Goal: Information Seeking & Learning: Learn about a topic

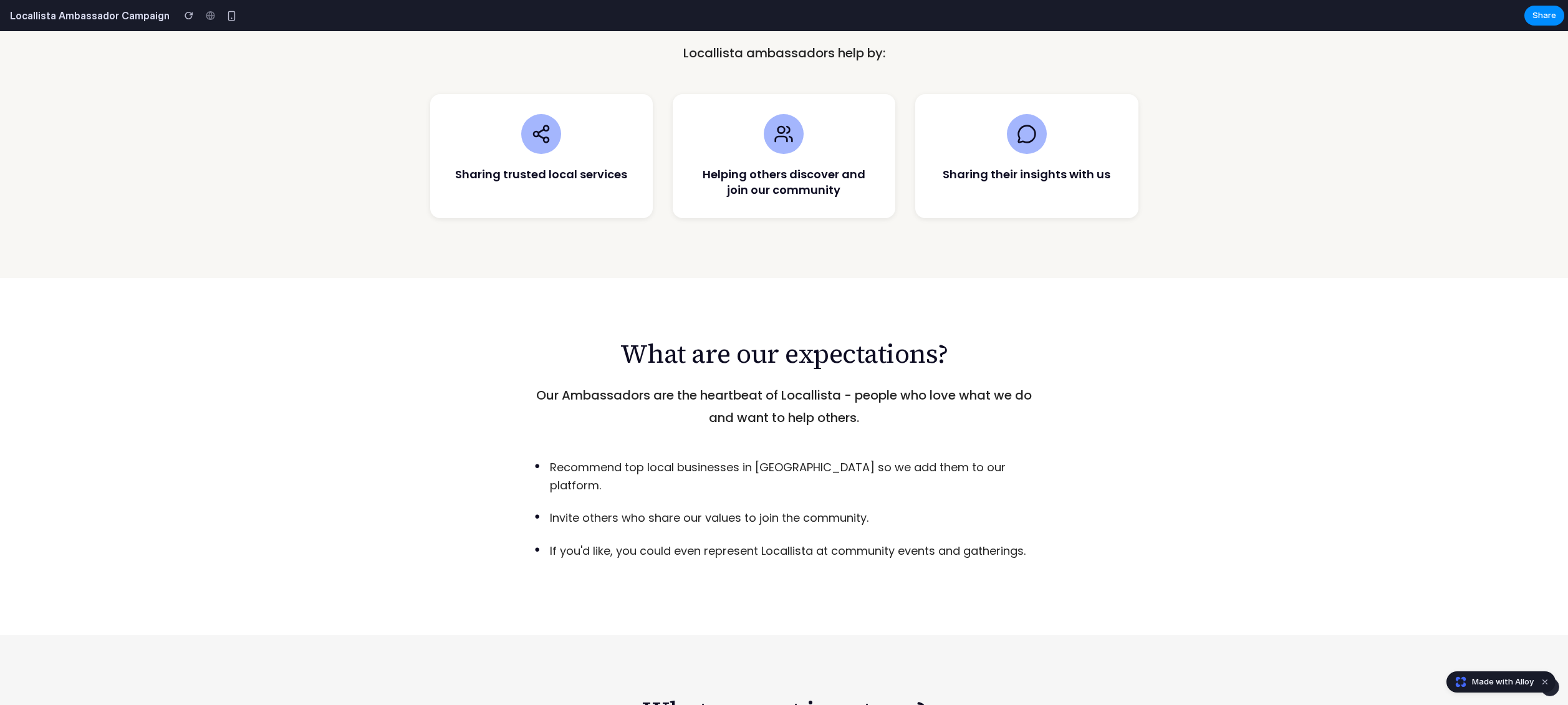
scroll to position [916, 0]
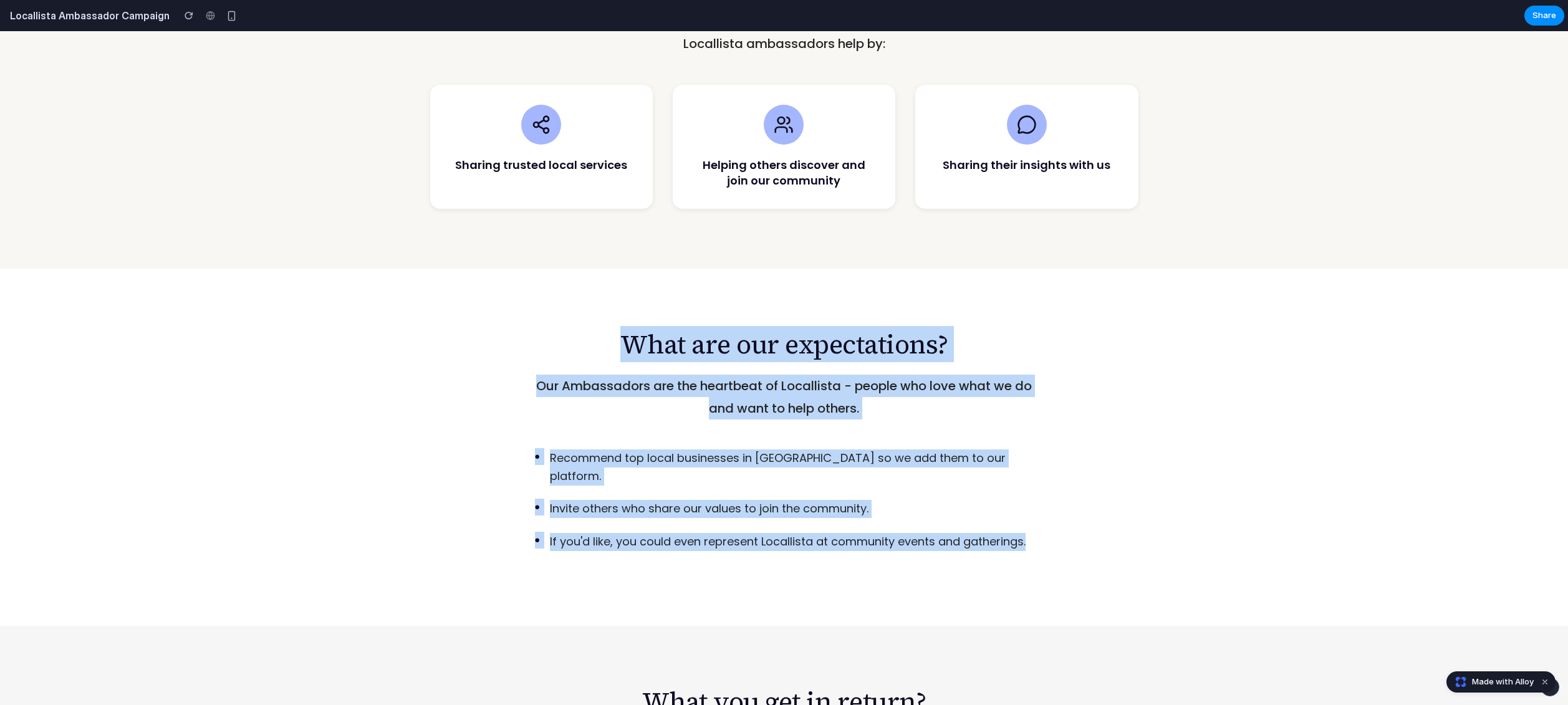
drag, startPoint x: 1049, startPoint y: 506, endPoint x: 608, endPoint y: 316, distance: 480.2
click at [608, 329] on div "What are our expectations? Our Ambassadors are the heartbeat of Locallista - pe…" at bounding box center [784, 440] width 561 height 223
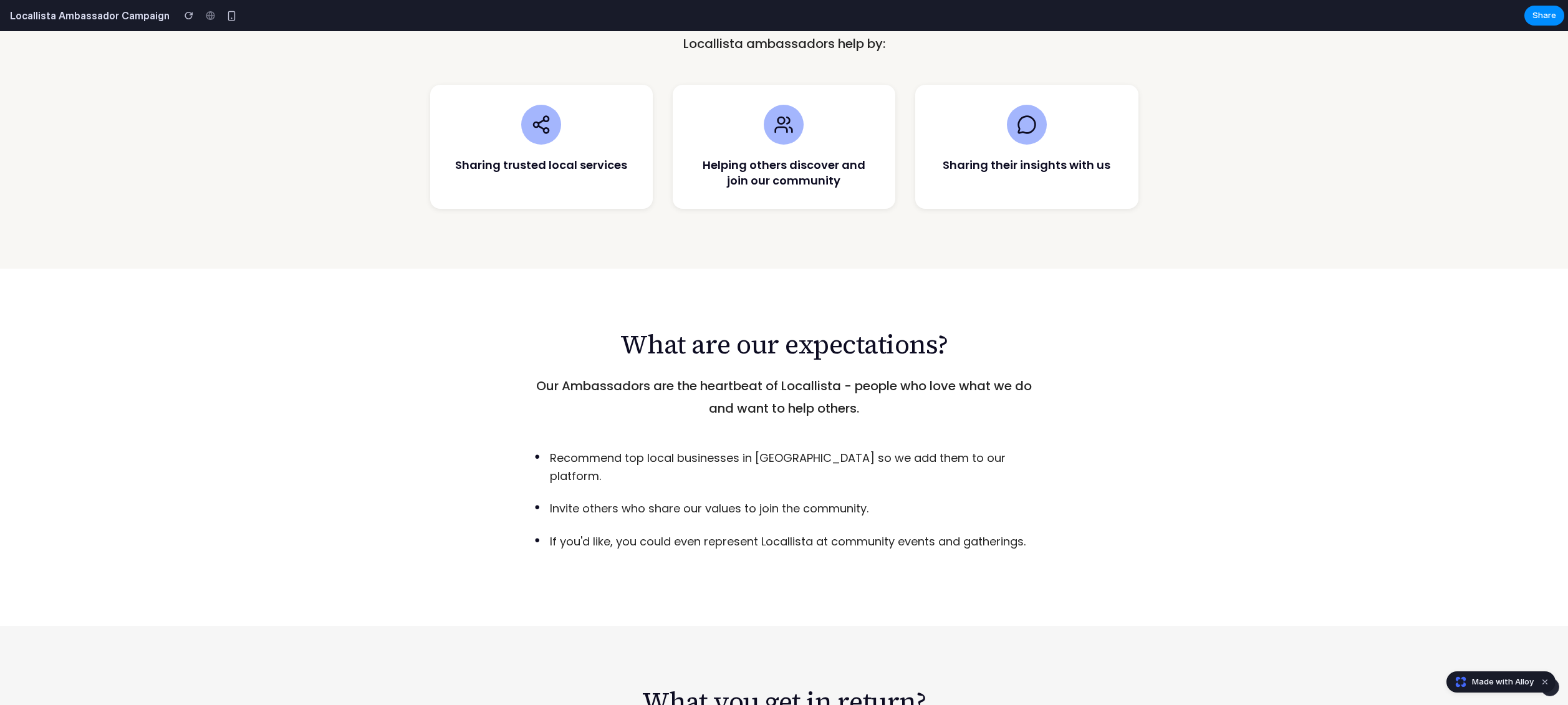
click at [736, 423] on div "What are our expectations? Our Ambassadors are the heartbeat of Locallista - pe…" at bounding box center [784, 440] width 561 height 223
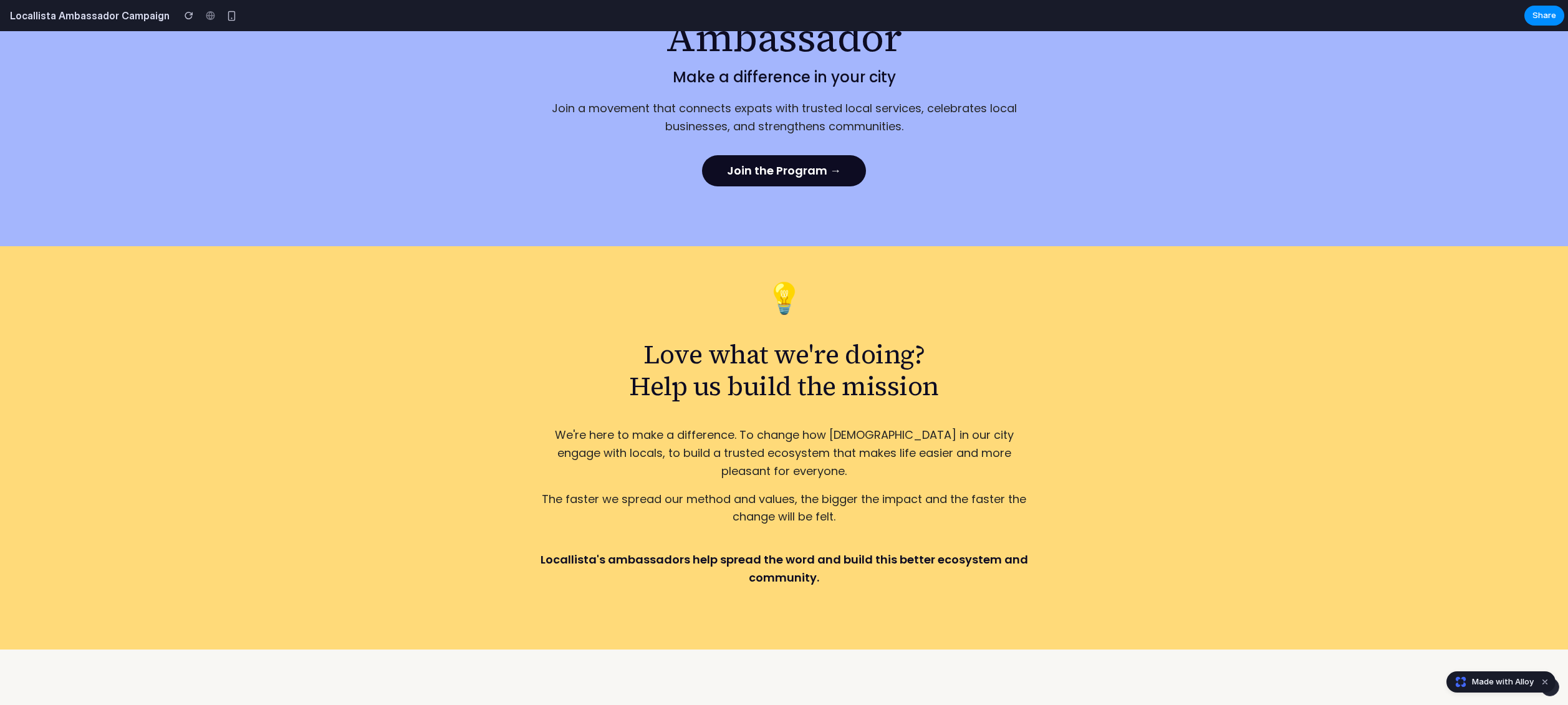
scroll to position [195, 0]
